Goal: Transaction & Acquisition: Purchase product/service

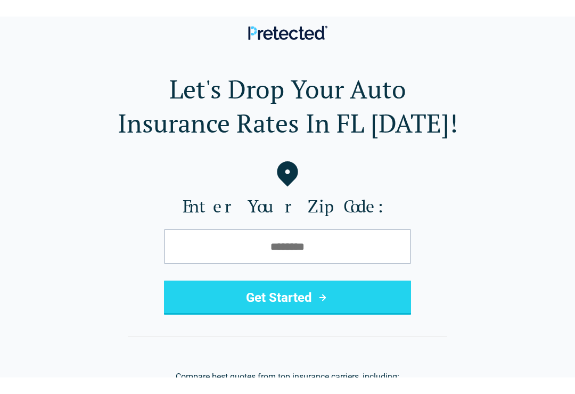
scroll to position [98, 0]
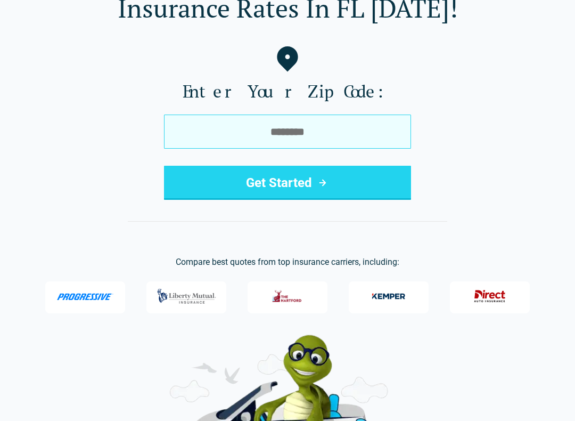
click at [368, 130] on input "tel" at bounding box center [287, 131] width 247 height 34
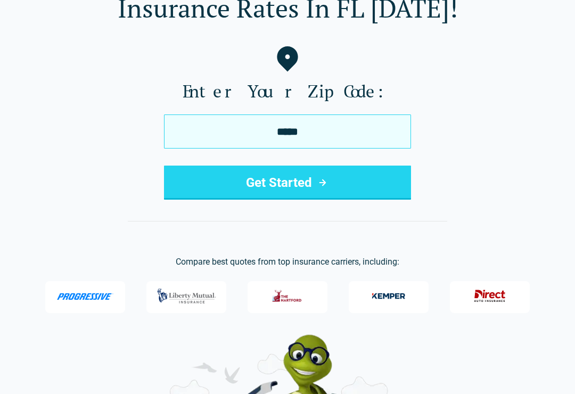
type input "*****"
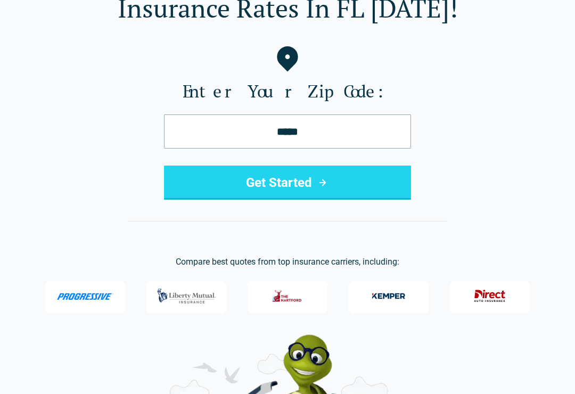
click at [232, 172] on button "Get Started" at bounding box center [287, 183] width 247 height 34
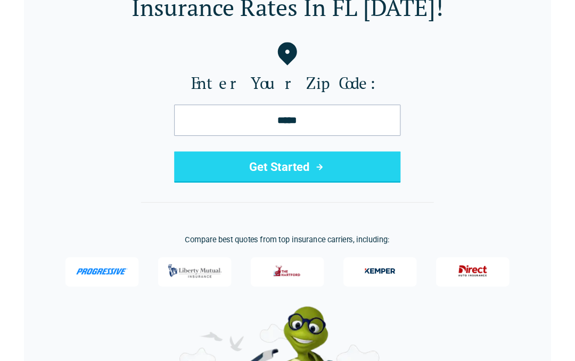
scroll to position [128, 0]
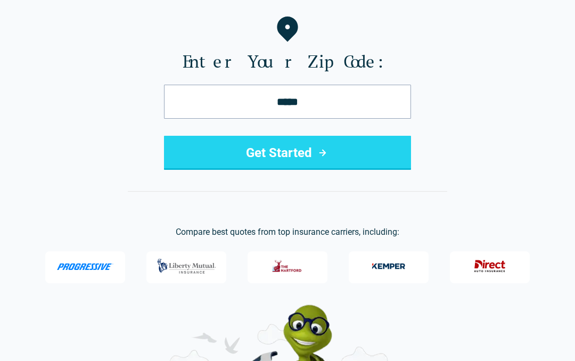
click at [363, 147] on button "Get Started" at bounding box center [287, 153] width 247 height 34
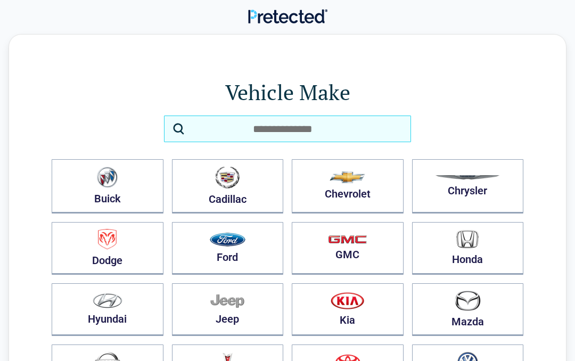
click at [367, 127] on input "search" at bounding box center [287, 129] width 247 height 27
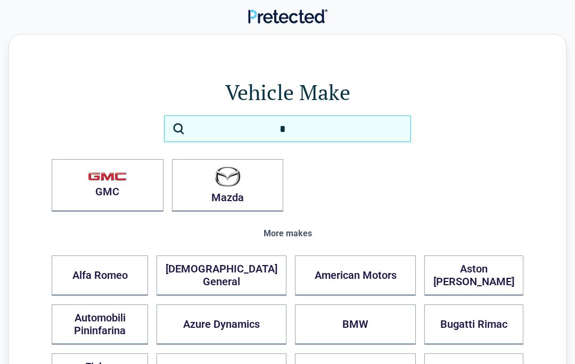
type input "**"
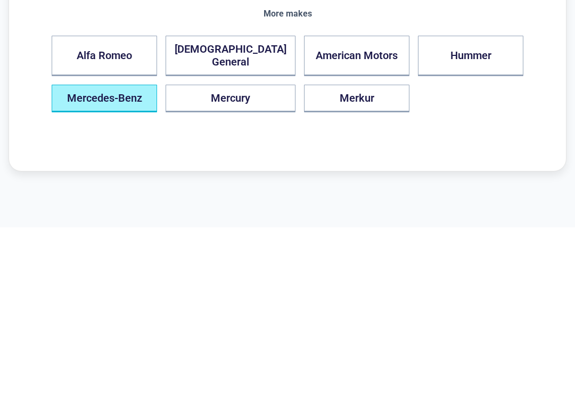
click at [132, 252] on button "Mercedes-Benz" at bounding box center [104, 266] width 105 height 28
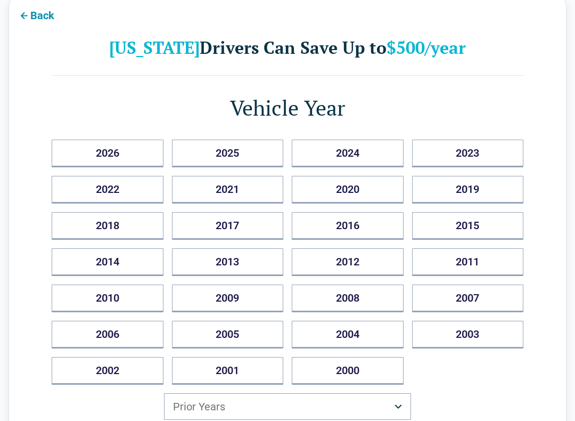
click at [75, 253] on button "2014" at bounding box center [108, 262] width 112 height 28
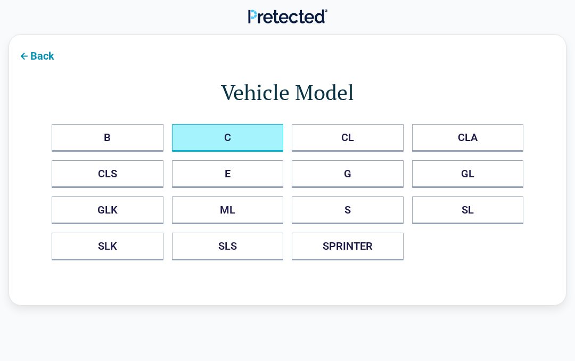
click at [224, 151] on button "C" at bounding box center [228, 138] width 112 height 28
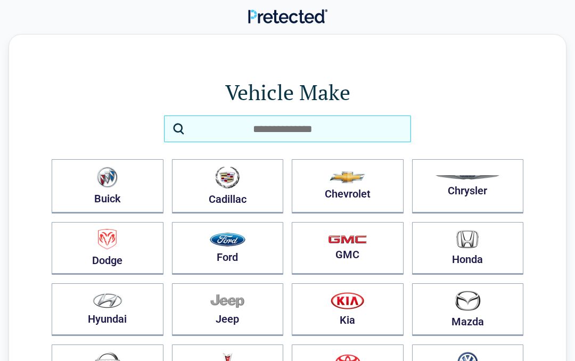
click at [314, 122] on input "search" at bounding box center [287, 129] width 247 height 27
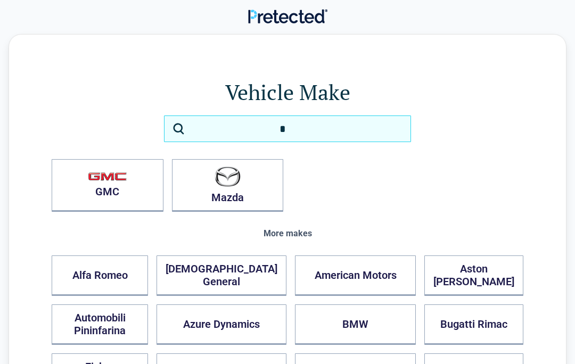
type input "**"
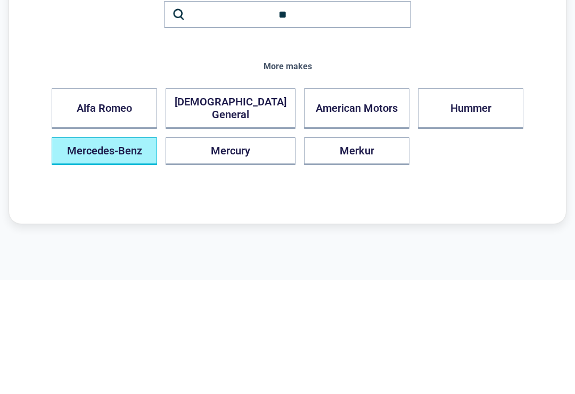
click at [157, 252] on button "Mercedes-Benz" at bounding box center [104, 266] width 105 height 28
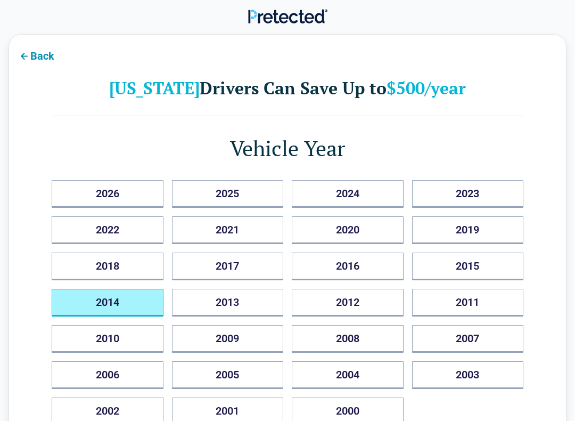
click at [136, 307] on button "2014" at bounding box center [108, 303] width 112 height 28
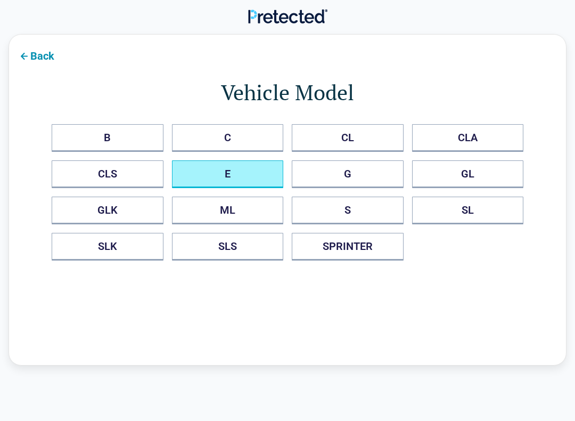
click at [260, 167] on button "E" at bounding box center [228, 174] width 112 height 28
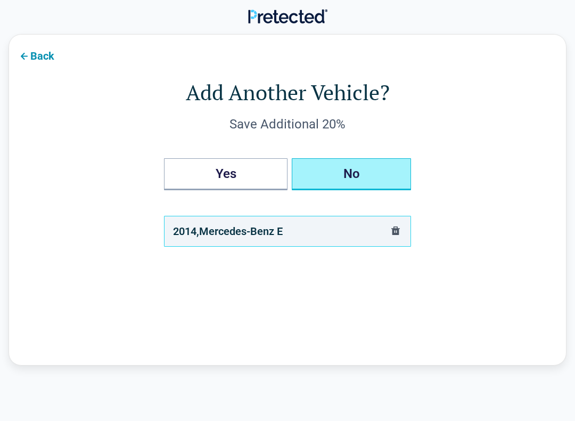
click at [360, 170] on button "No" at bounding box center [351, 174] width 119 height 32
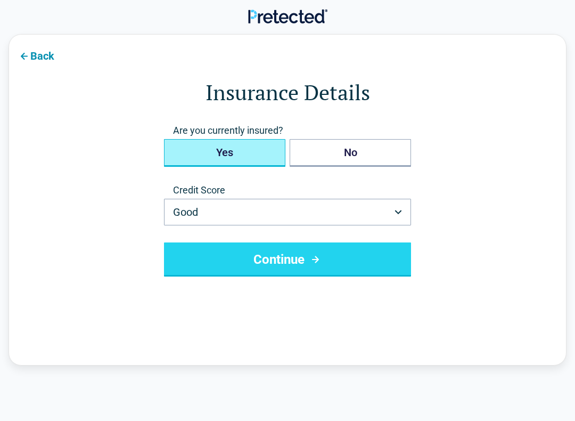
click at [269, 159] on button "Yes" at bounding box center [224, 153] width 121 height 28
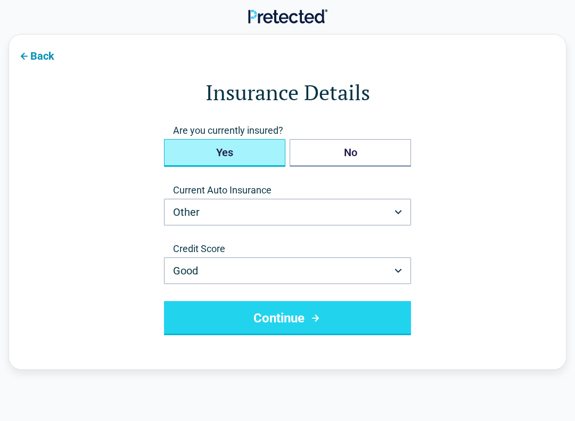
click at [232, 317] on button "Continue" at bounding box center [287, 318] width 247 height 34
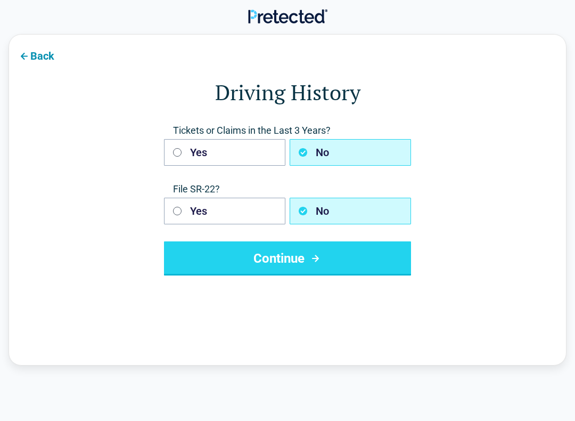
click at [261, 265] on button "Continue" at bounding box center [287, 258] width 247 height 34
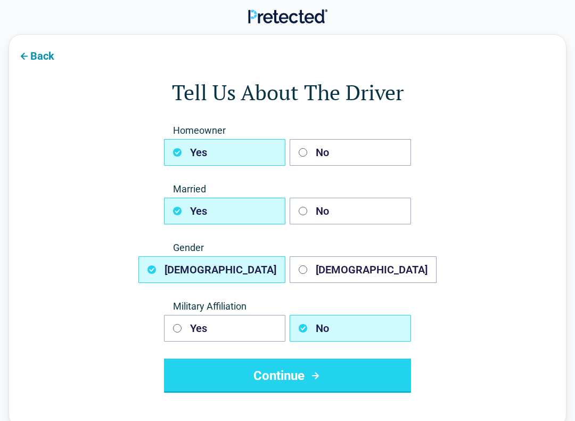
click at [214, 360] on button "Continue" at bounding box center [287, 375] width 247 height 34
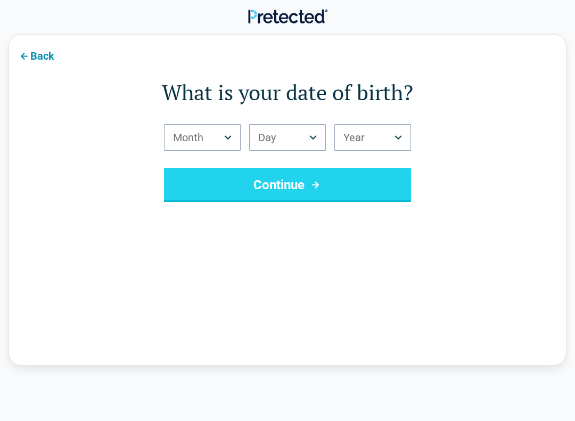
click at [290, 200] on button "Continue" at bounding box center [287, 185] width 247 height 34
